Goal: Check status

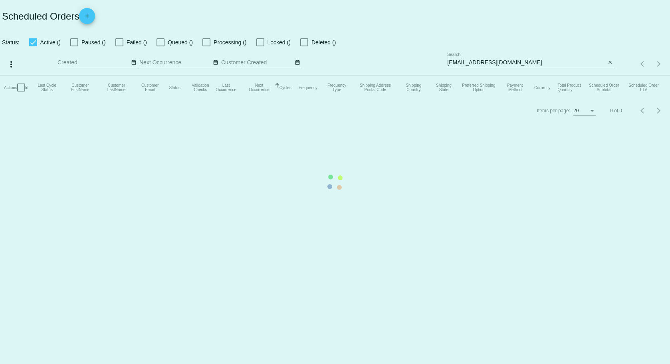
click at [563, 75] on mat-table "Actions Id Last Cycle Status Customer FirstName Customer LastName Customer Emai…" at bounding box center [335, 87] width 670 height 24
drag, startPoint x: 554, startPoint y: 59, endPoint x: 546, endPoint y: 60, distance: 8.0
click at [554, 75] on mat-table "Actions Id Last Cycle Status Customer FirstName Customer LastName Customer Emai…" at bounding box center [335, 87] width 670 height 24
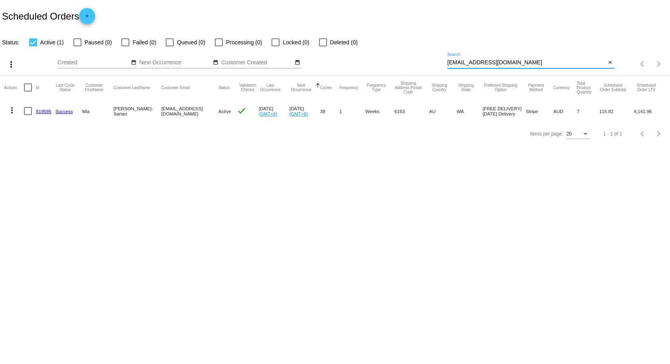
click at [521, 61] on input "[EMAIL_ADDRESS][DOMAIN_NAME]" at bounding box center [526, 62] width 158 height 6
paste input "1013157"
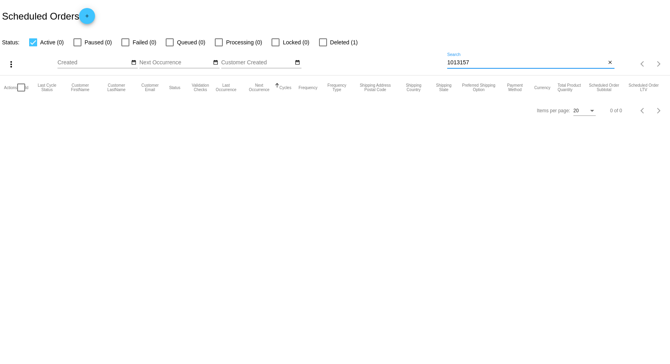
drag, startPoint x: 459, startPoint y: 63, endPoint x: 428, endPoint y: 64, distance: 31.5
click at [428, 64] on div "more_vert Sep Jan Feb Mar [DATE]" at bounding box center [335, 61] width 670 height 28
click at [445, 150] on body "Scheduled Orders add Status: Active (0) Paused (0) Failed (0) Queued (0) Proces…" at bounding box center [335, 182] width 670 height 364
click at [448, 63] on input "013157" at bounding box center [526, 62] width 158 height 6
type input "1013157"
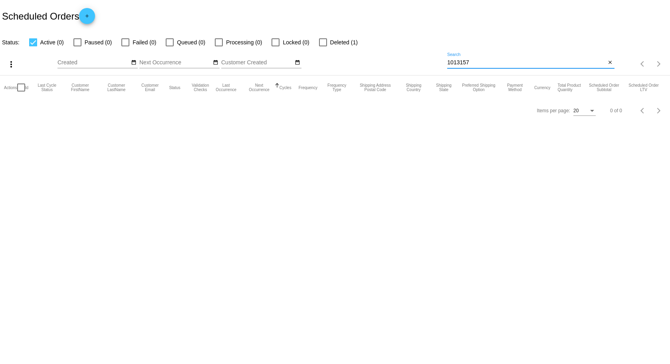
click at [430, 132] on body "Scheduled Orders add Status: Active (0) Paused (0) Failed (0) Queued (0) Proces…" at bounding box center [335, 182] width 670 height 364
drag, startPoint x: 348, startPoint y: 40, endPoint x: 285, endPoint y: 157, distance: 133.4
click at [285, 157] on body "Scheduled Orders add Status: Active (0) Paused (0) Failed (0) Queued (0) Proces…" at bounding box center [335, 182] width 670 height 364
click at [286, 157] on body "Scheduled Orders add Status: Active (0) Paused (0) Failed (0) Queued (0) Proces…" at bounding box center [335, 182] width 670 height 364
